Goal: Find specific page/section: Find specific page/section

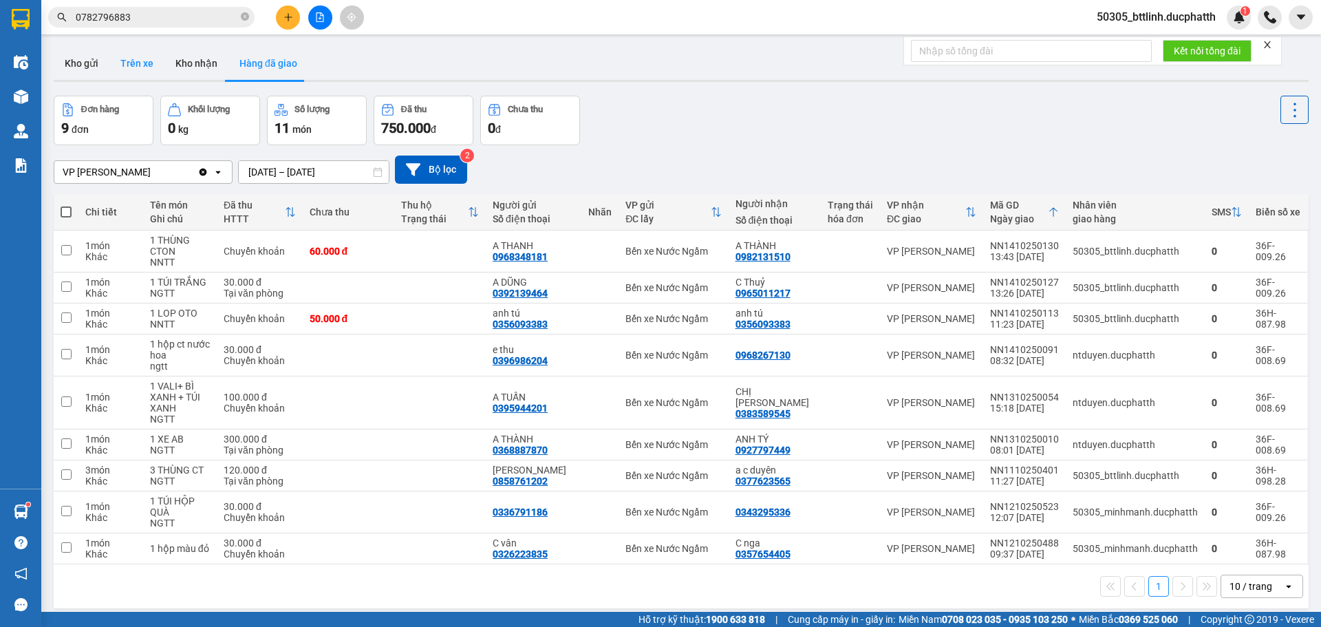
click at [140, 61] on button "Trên xe" at bounding box center [136, 63] width 55 height 33
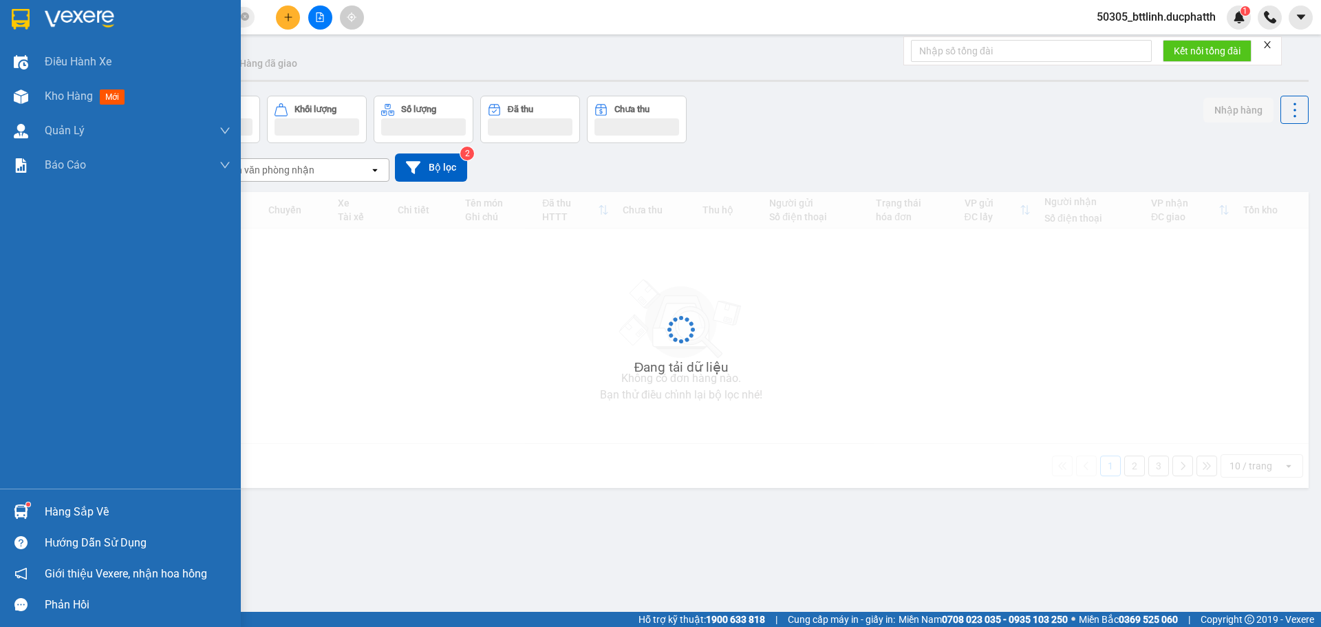
click at [33, 510] on div "Hàng sắp về" at bounding box center [120, 511] width 241 height 31
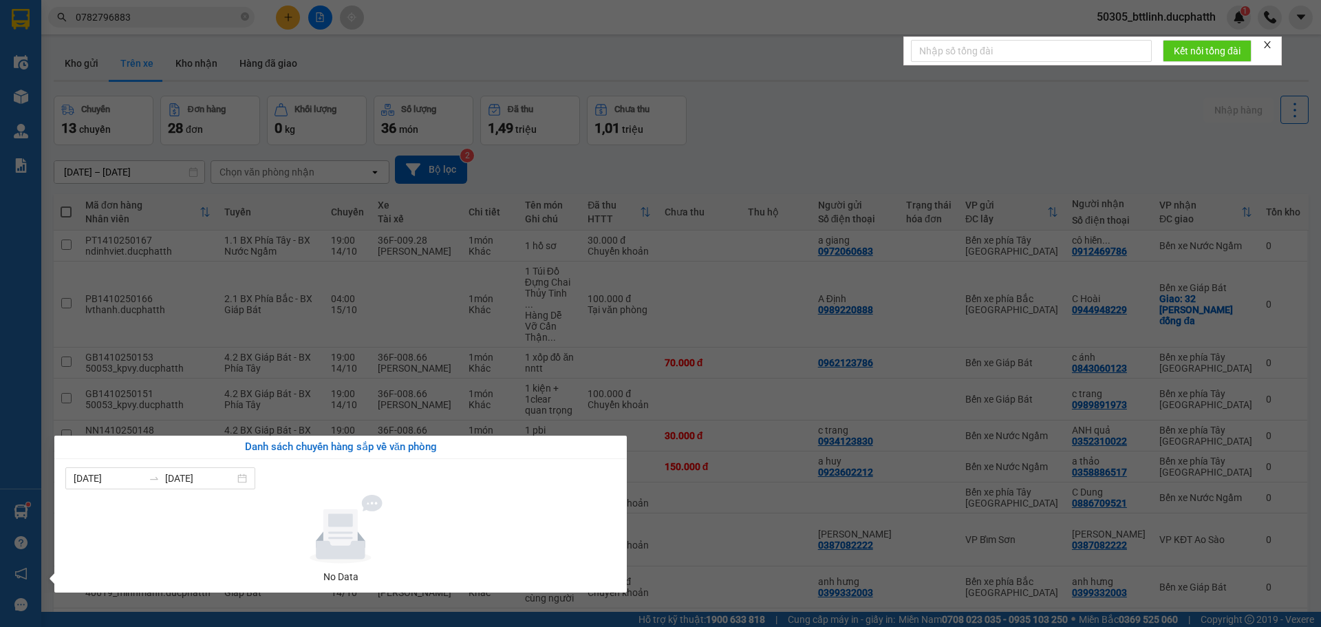
click at [17, 453] on div "Điều hành xe Kho hàng mới Quản [PERSON_NAME] lý thu hộ Quản lý chuyến Quản lý k…" at bounding box center [20, 313] width 41 height 627
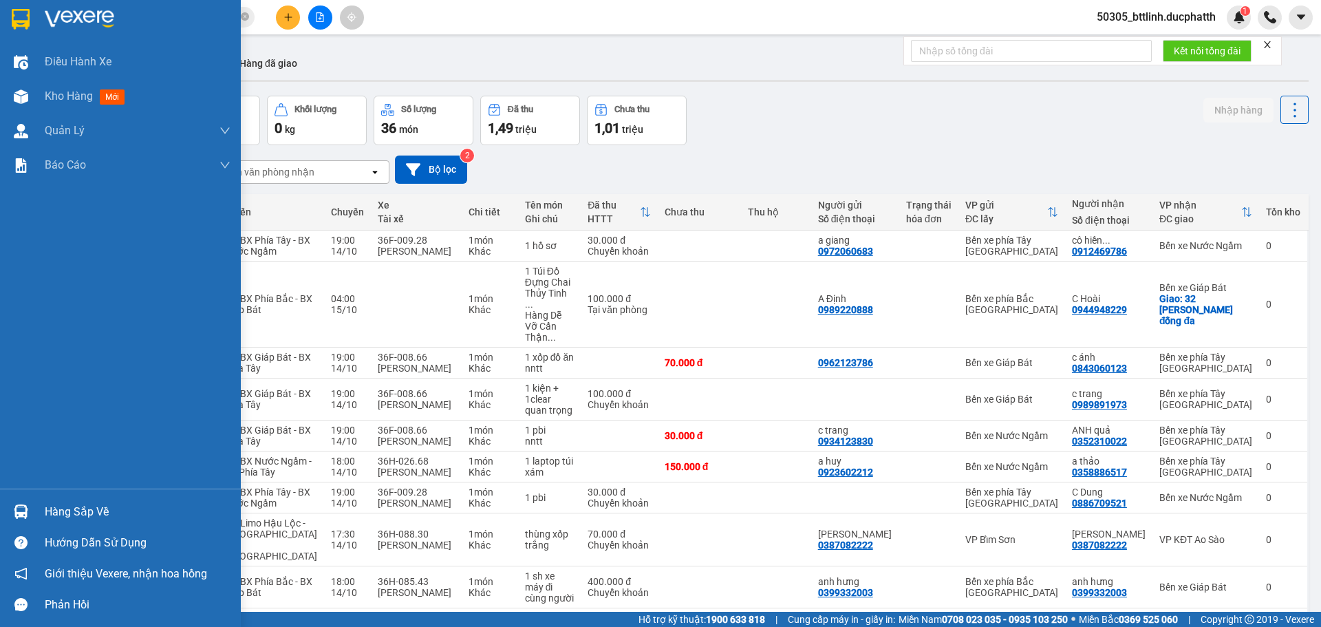
click at [33, 512] on div "Hàng sắp về" at bounding box center [120, 511] width 241 height 31
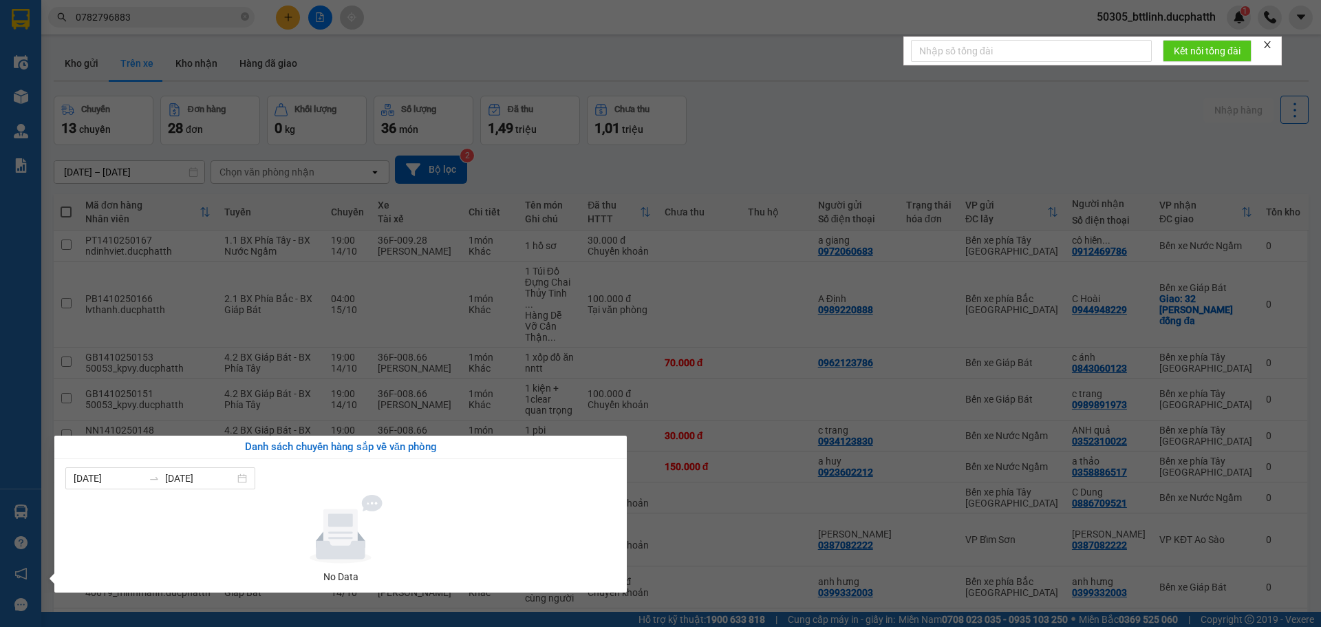
click at [0, 415] on div "Điều hành xe Kho hàng mới Quản [PERSON_NAME] lý thu hộ Quản lý chuyến Quản lý k…" at bounding box center [20, 313] width 41 height 627
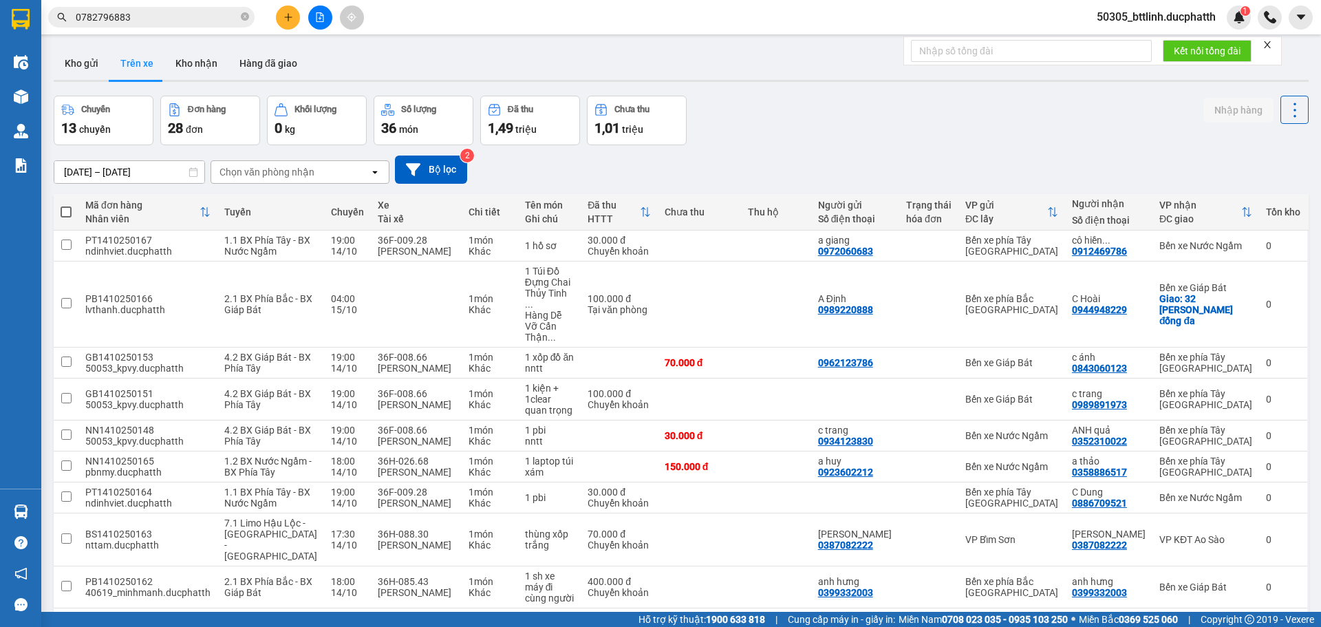
click at [140, 69] on button "Trên xe" at bounding box center [136, 63] width 55 height 33
click at [190, 59] on button "Kho nhận" at bounding box center [196, 63] width 64 height 33
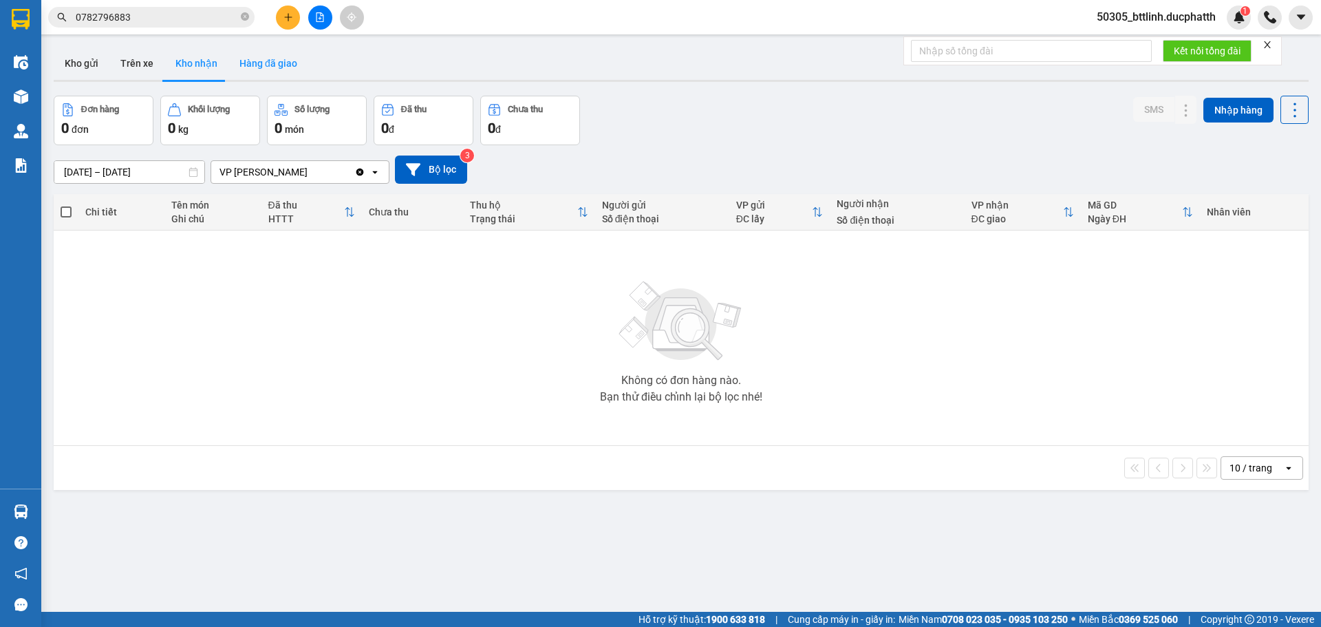
click at [258, 57] on button "Hàng đã giao" at bounding box center [268, 63] width 80 height 33
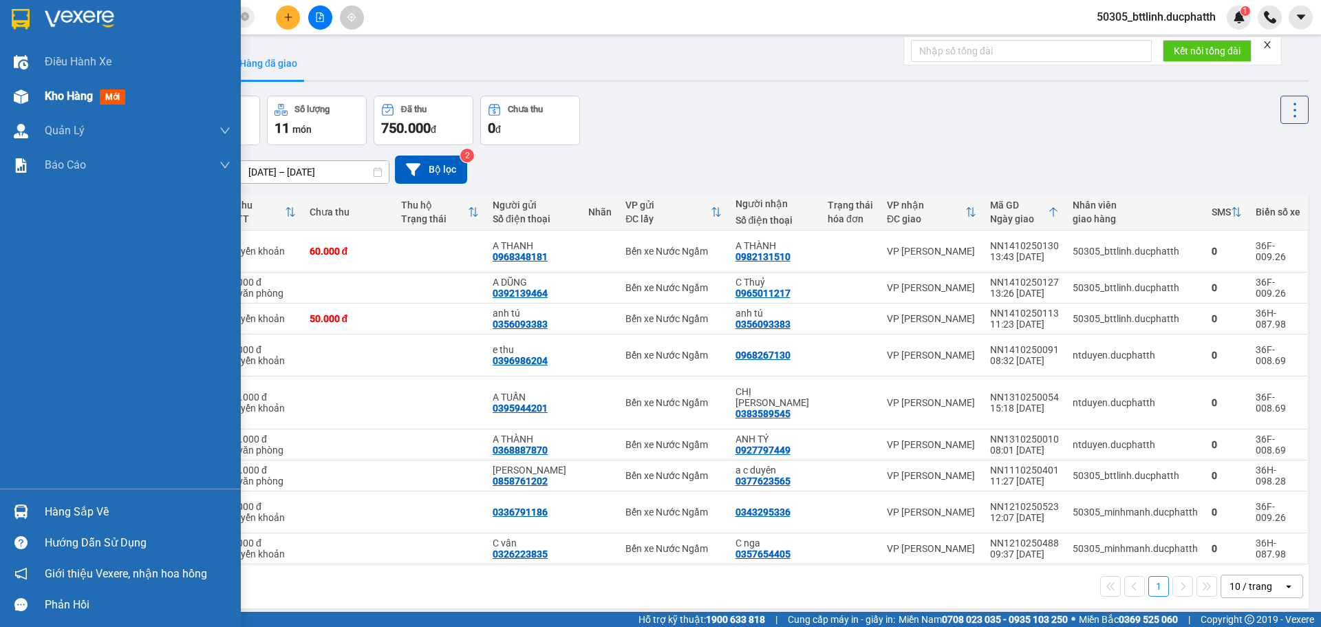
click at [31, 92] on div at bounding box center [21, 97] width 24 height 24
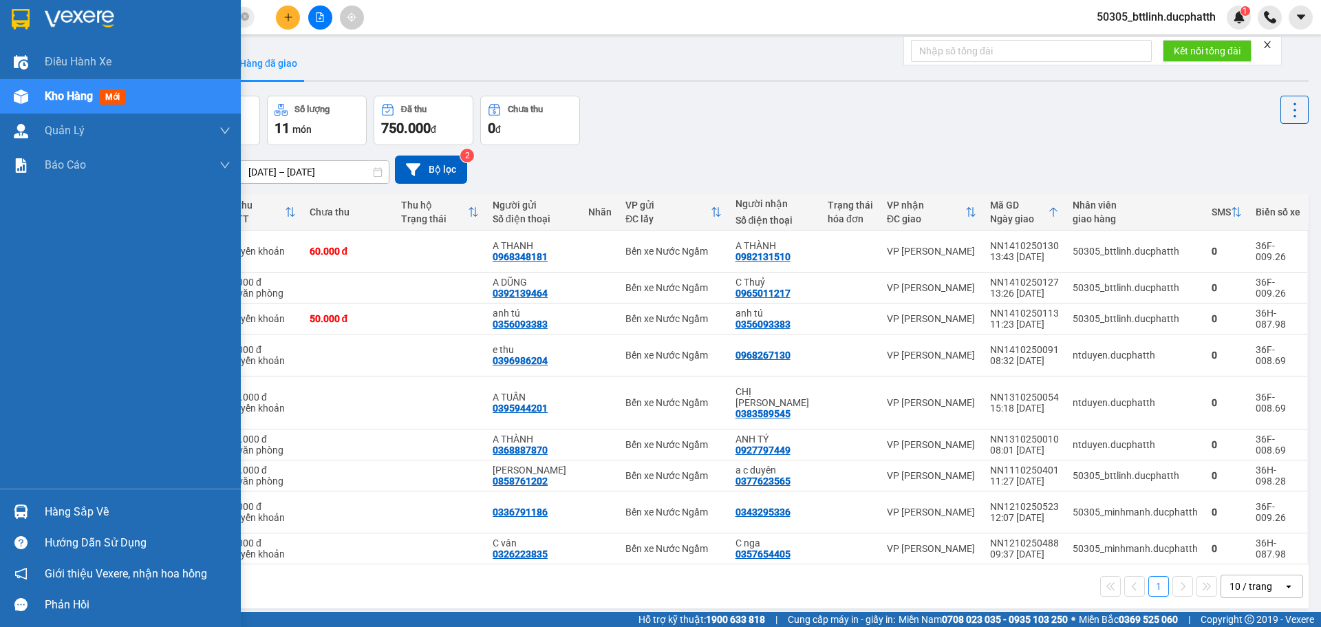
click at [46, 89] on span "Kho hàng" at bounding box center [69, 95] width 48 height 13
click at [98, 99] on div "Kho hàng mới" at bounding box center [88, 95] width 86 height 17
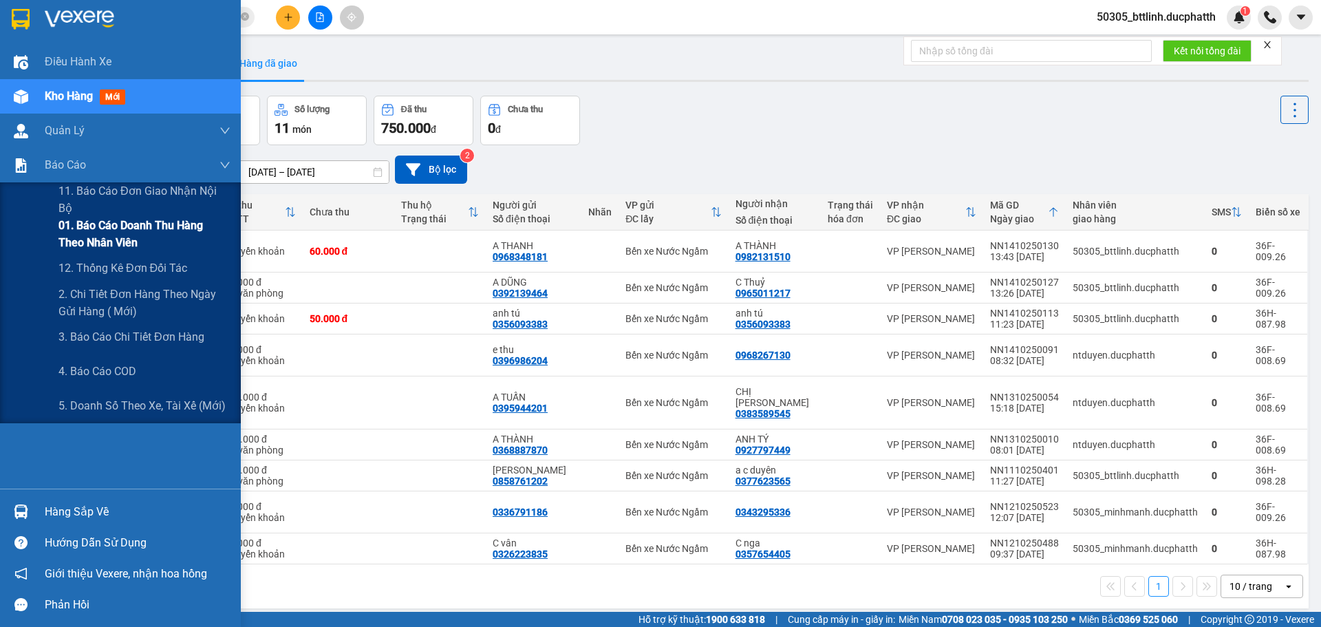
click at [76, 235] on span "01. Báo cáo doanh thu hàng theo nhân viên" at bounding box center [144, 234] width 172 height 34
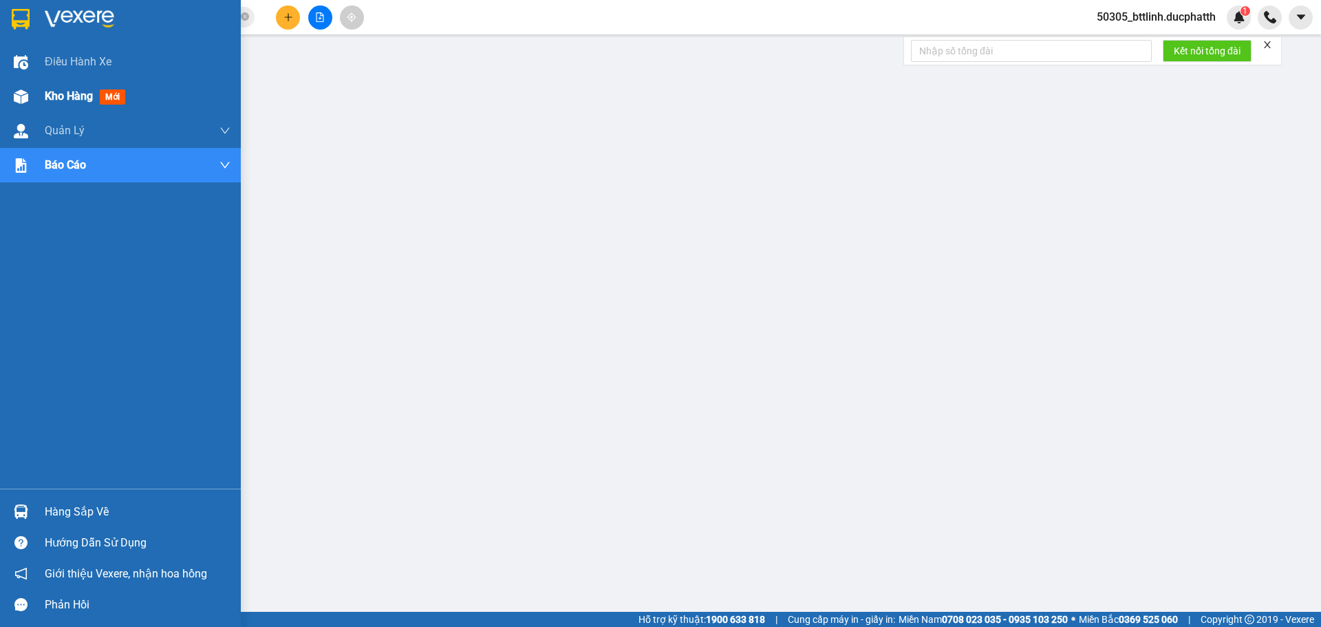
click at [80, 105] on div "Kho hàng mới" at bounding box center [88, 95] width 86 height 17
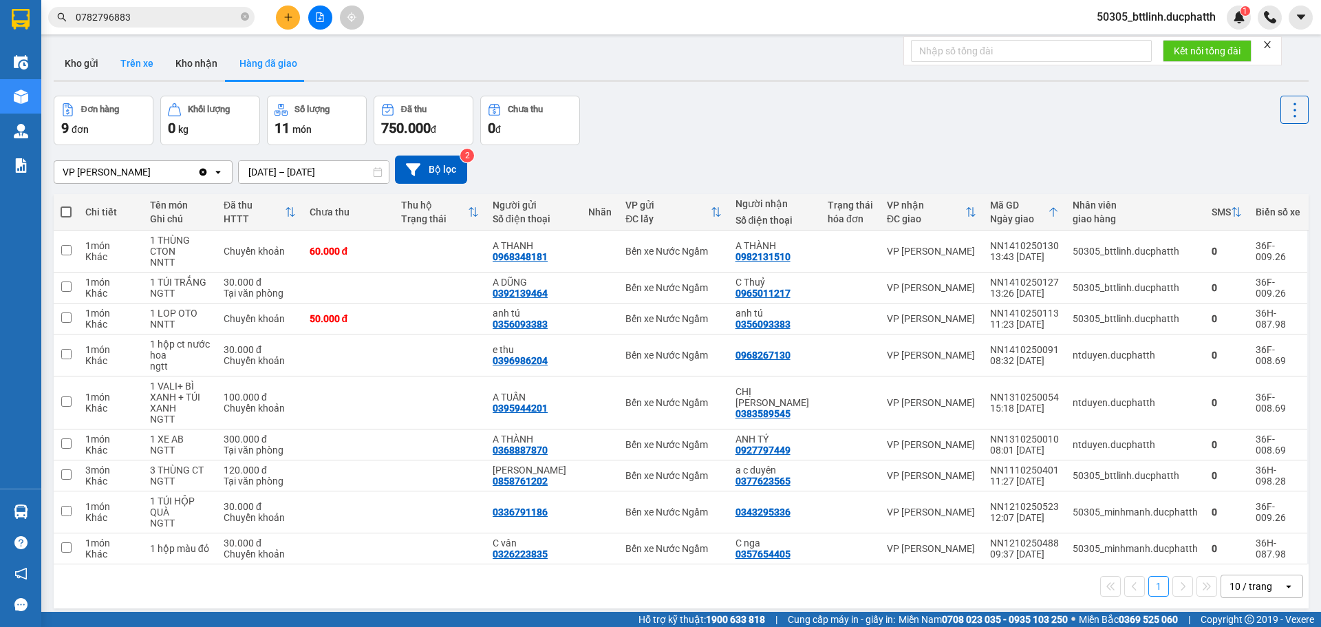
click at [131, 65] on button "Trên xe" at bounding box center [136, 63] width 55 height 33
